Goal: Information Seeking & Learning: Learn about a topic

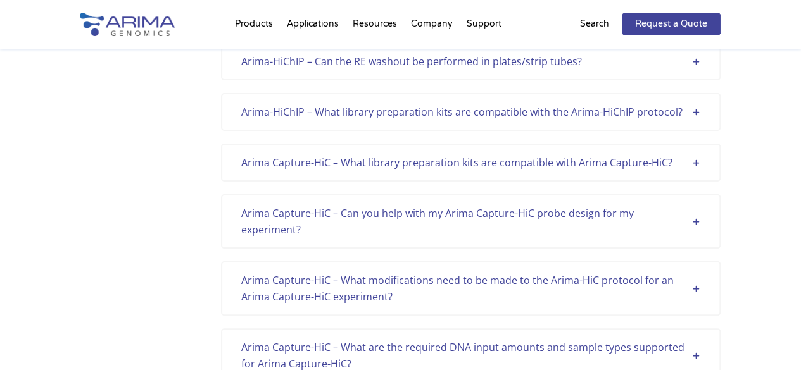
scroll to position [2448, 0]
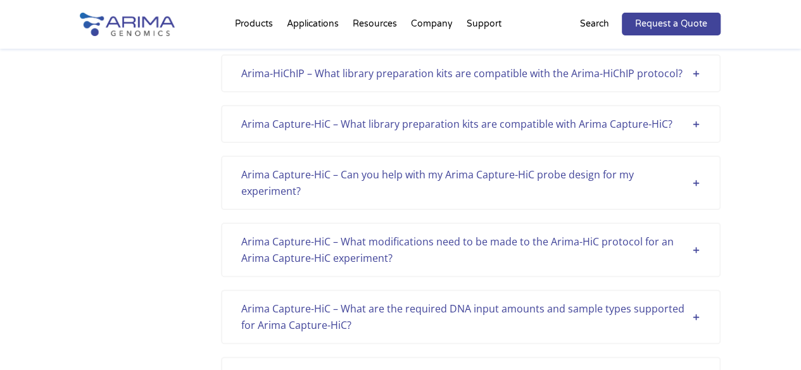
click at [446, 315] on div "Arima Capture-HiC – What are the required DNA input amounts and sample types su…" at bounding box center [470, 317] width 459 height 33
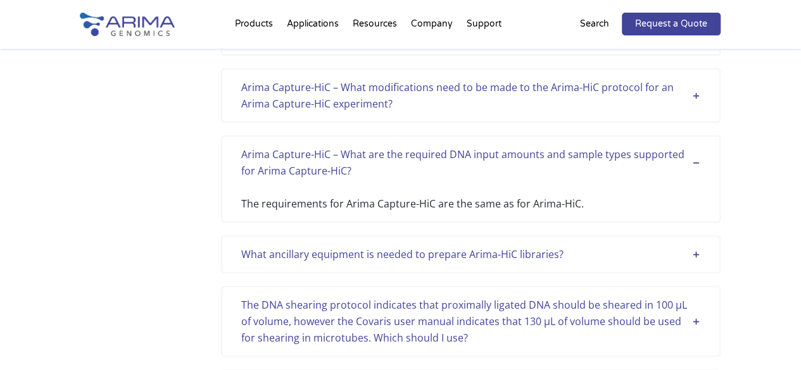
scroll to position [2603, 0]
click at [389, 151] on div "Arima Capture-HiC – What are the required DNA input amounts and sample types su…" at bounding box center [470, 162] width 459 height 33
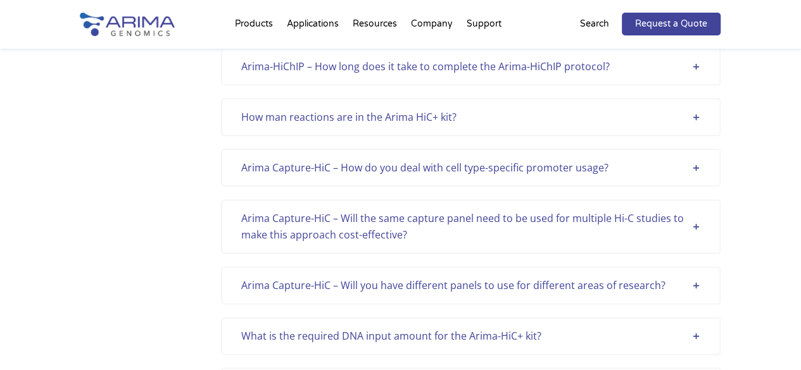
scroll to position [3118, 0]
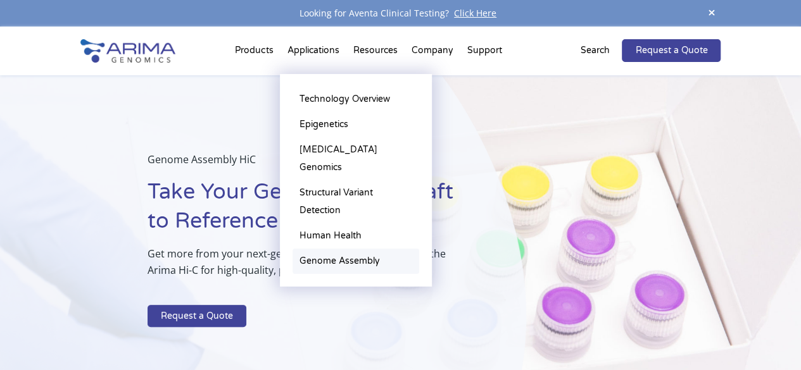
click at [317, 249] on link "Genome Assembly" at bounding box center [355, 261] width 127 height 25
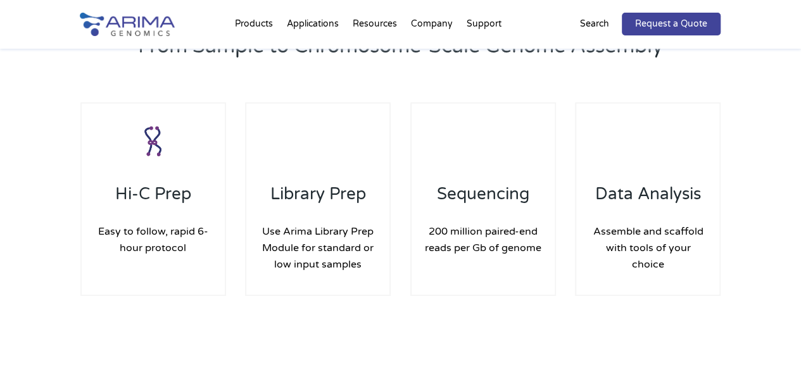
scroll to position [1852, 0]
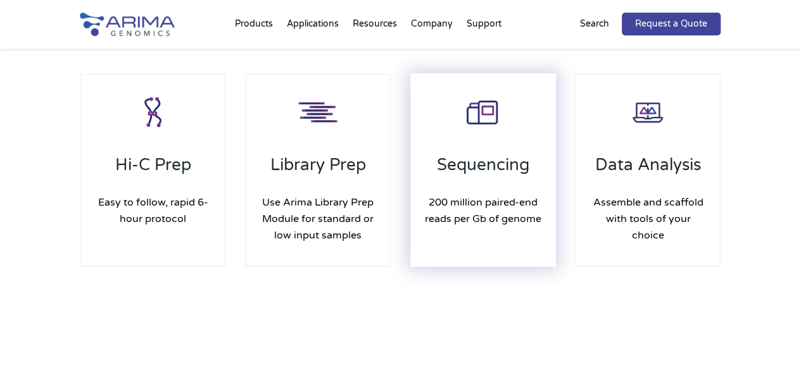
click at [464, 187] on h4 "200 million paired-end reads per Gb of genome" at bounding box center [483, 211] width 118 height 52
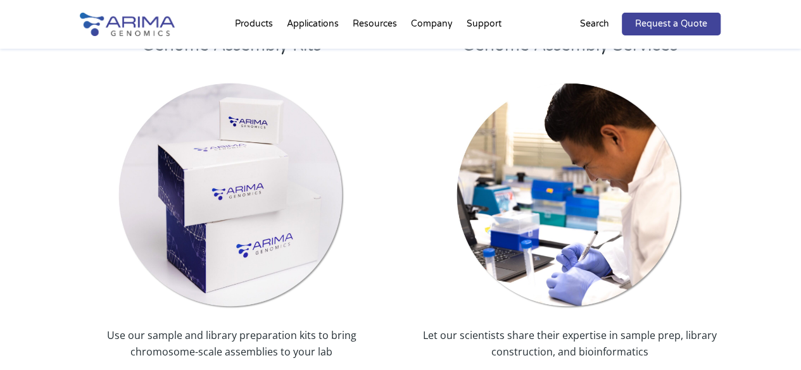
scroll to position [2366, 0]
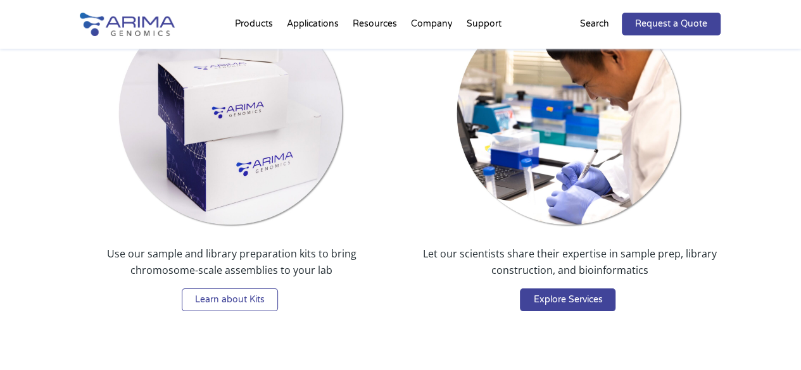
click at [251, 292] on link "Learn about Kits" at bounding box center [230, 300] width 96 height 23
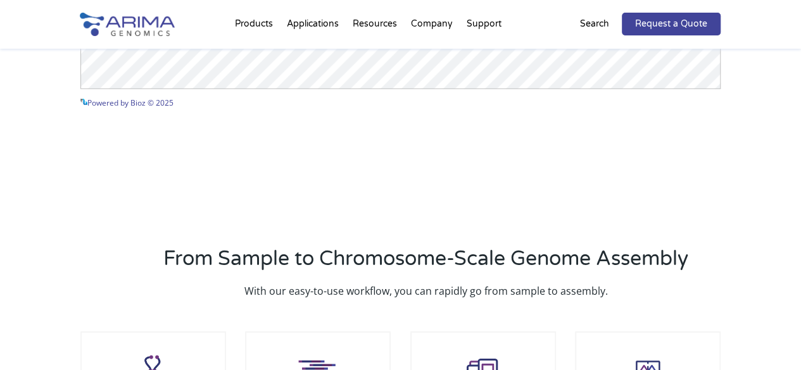
scroll to position [1694, 0]
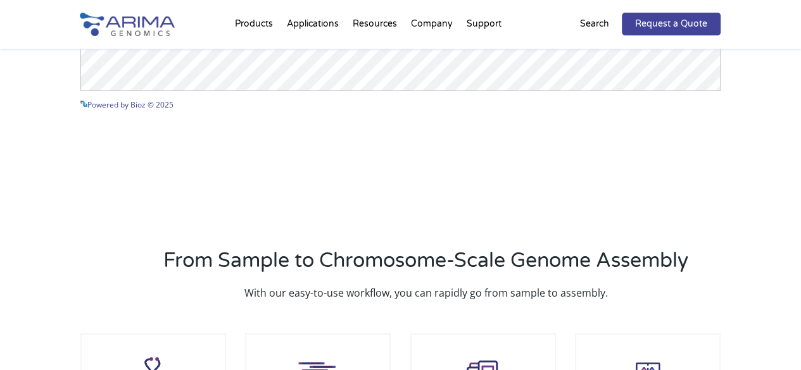
click at [139, 26] on img at bounding box center [127, 24] width 95 height 23
